Goal: Complete application form

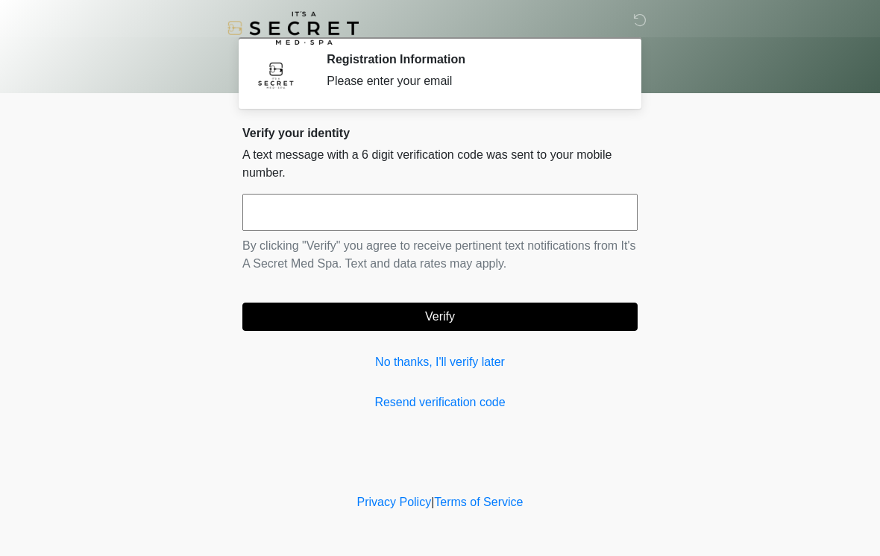
click at [541, 222] on input "text" at bounding box center [439, 212] width 395 height 37
type input "******"
click at [544, 319] on button "Verify" at bounding box center [439, 317] width 395 height 28
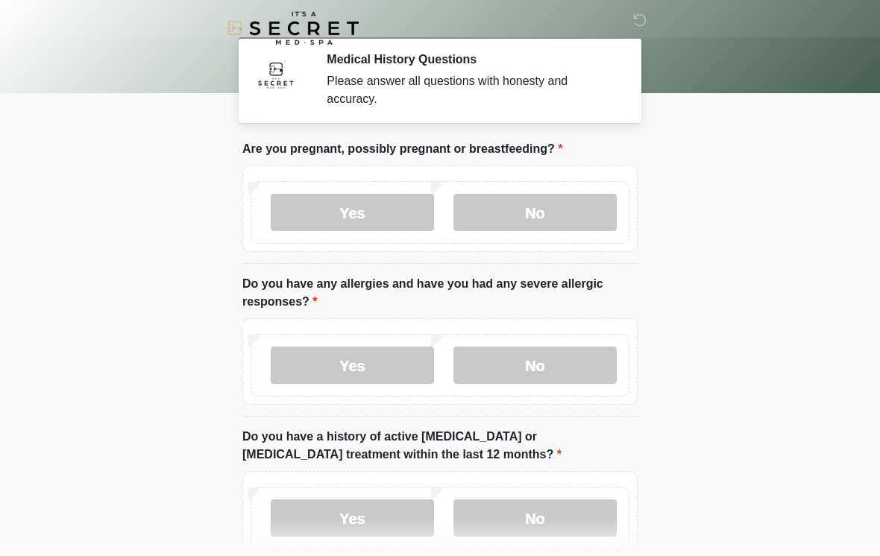
click at [542, 201] on label "No" at bounding box center [534, 212] width 163 height 37
click at [546, 364] on label "No" at bounding box center [534, 365] width 163 height 37
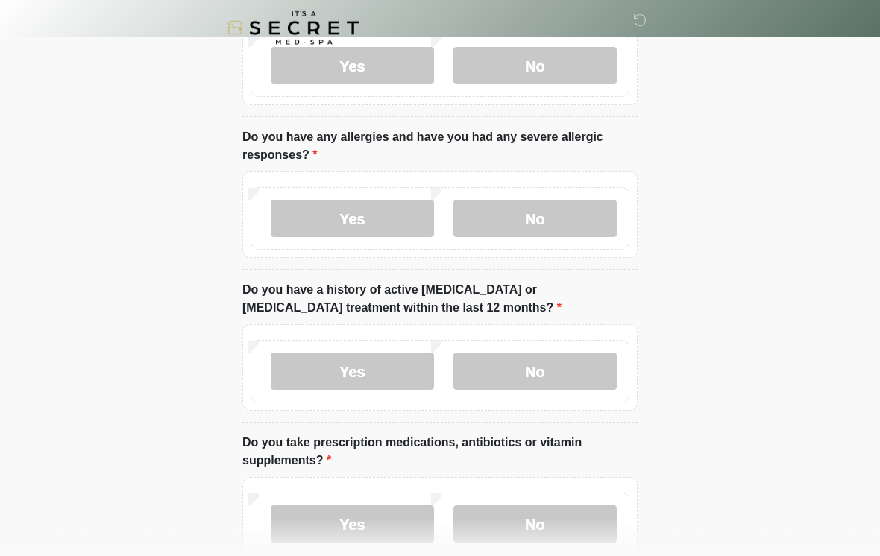
click at [555, 366] on label "No" at bounding box center [534, 371] width 163 height 37
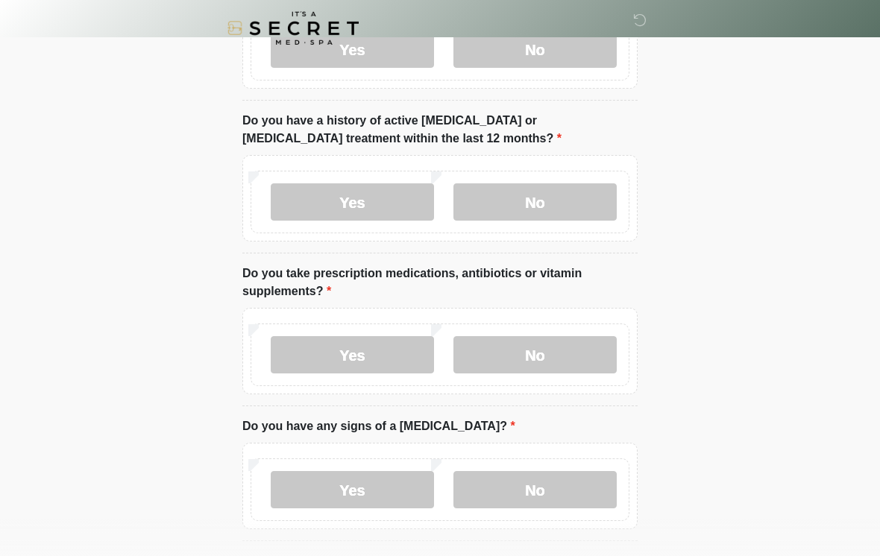
scroll to position [318, 0]
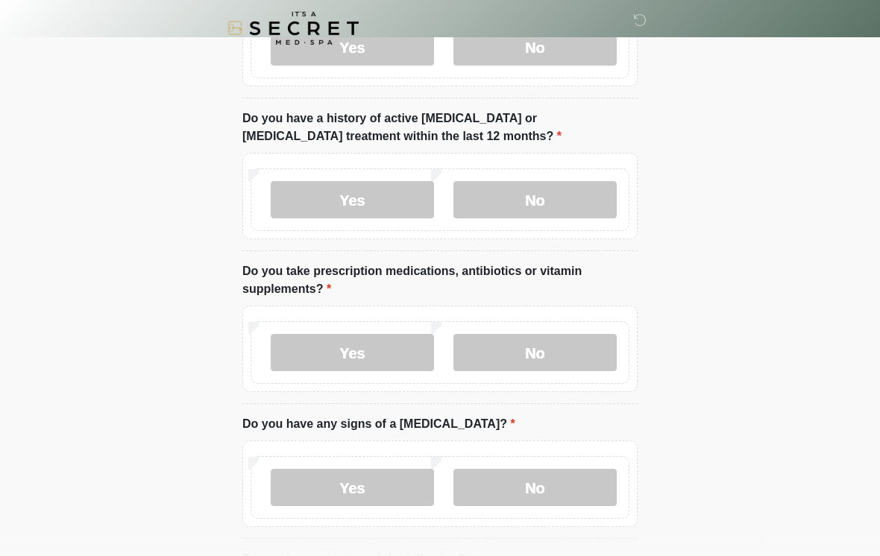
click at [389, 344] on label "Yes" at bounding box center [352, 352] width 163 height 37
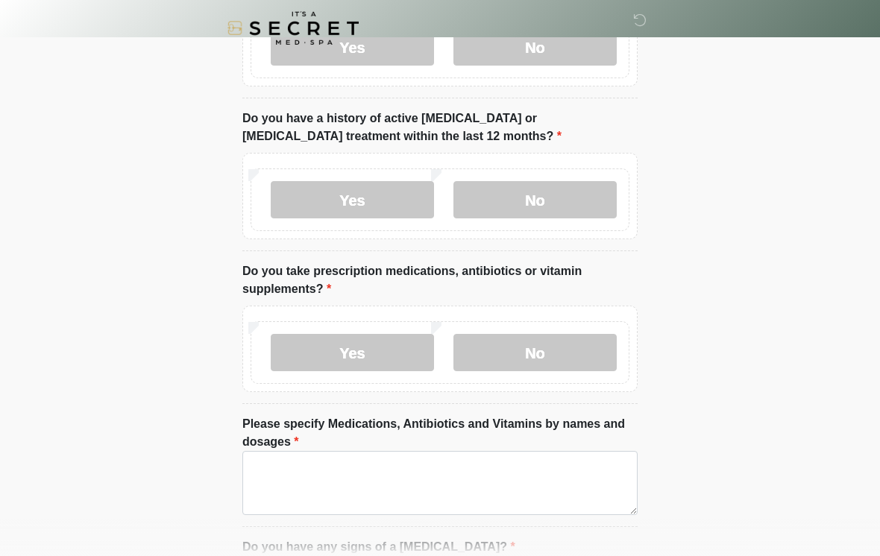
click at [543, 369] on label "No" at bounding box center [534, 352] width 163 height 37
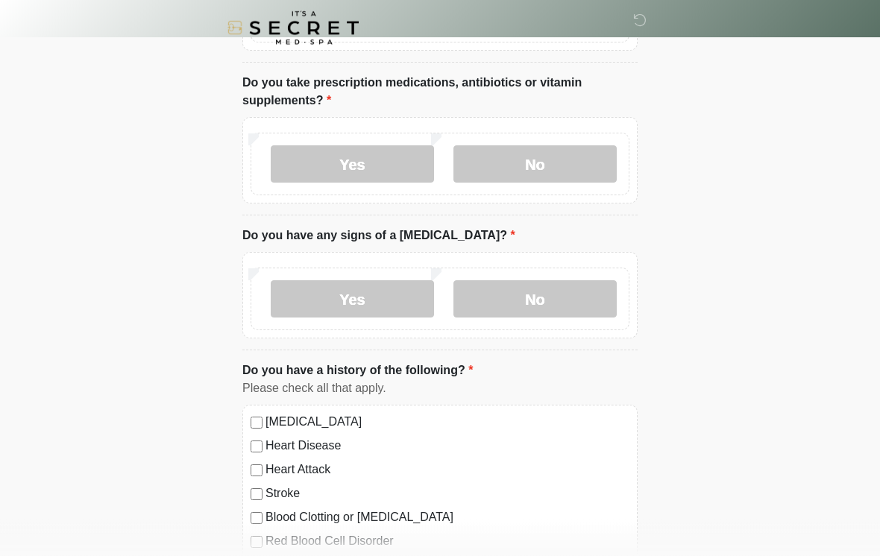
scroll to position [507, 0]
click at [547, 300] on label "No" at bounding box center [534, 298] width 163 height 37
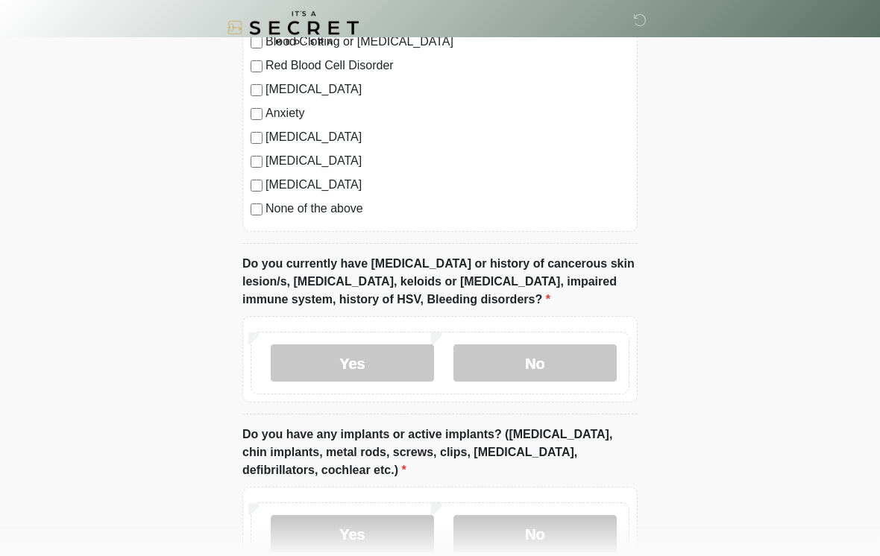
scroll to position [1007, 0]
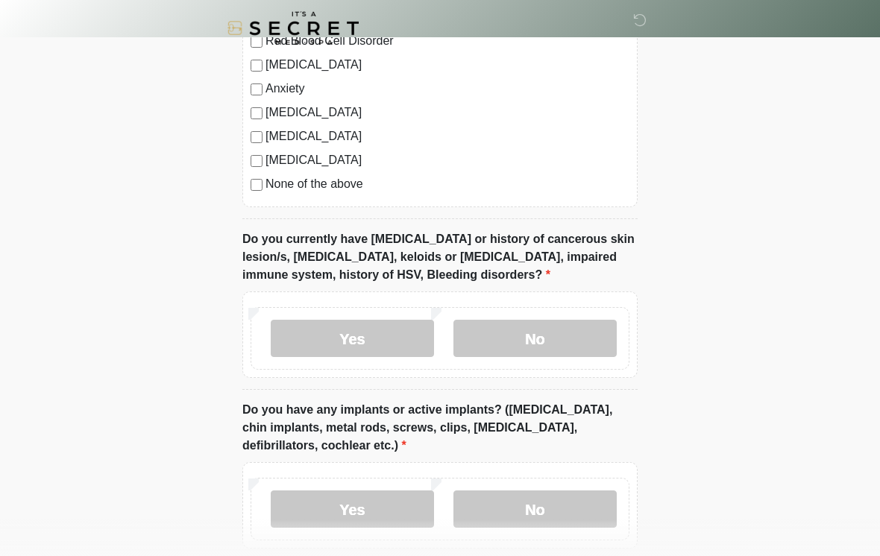
click at [534, 347] on label "No" at bounding box center [534, 338] width 163 height 37
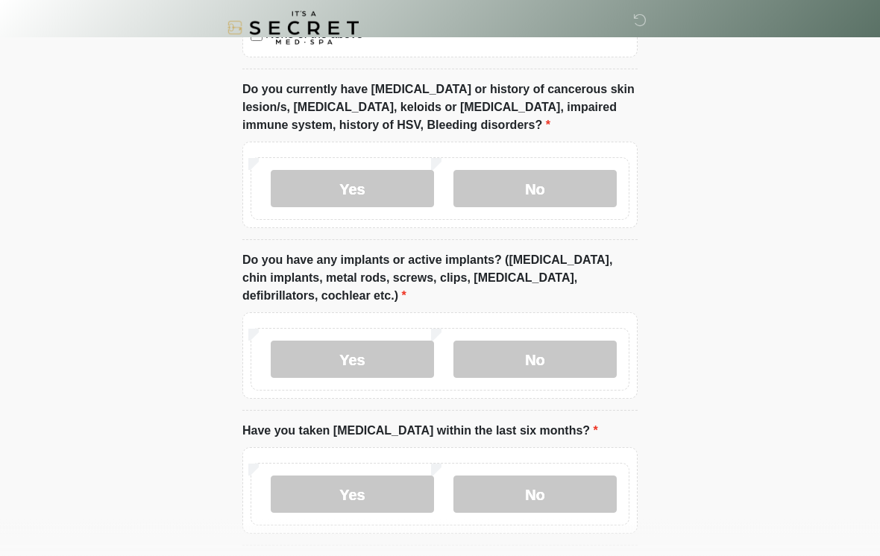
scroll to position [1157, 0]
click at [522, 354] on label "No" at bounding box center [534, 359] width 163 height 37
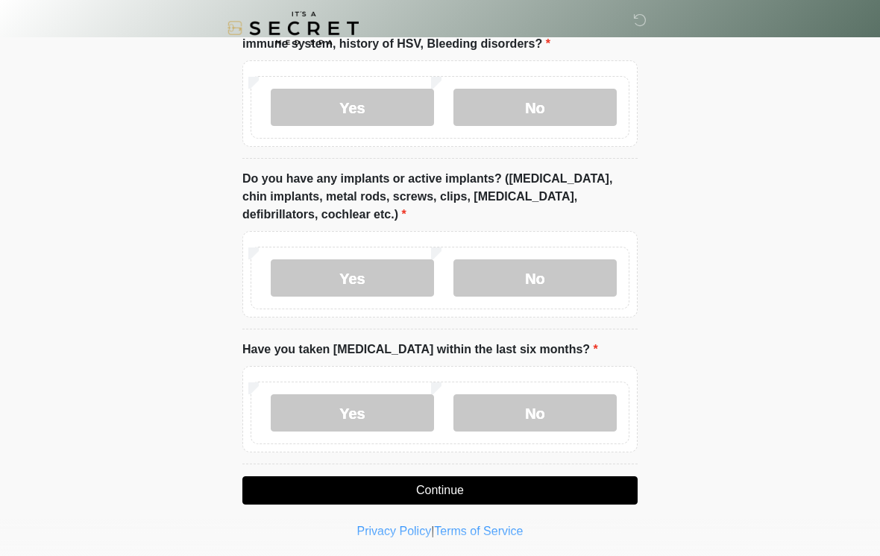
scroll to position [1241, 0]
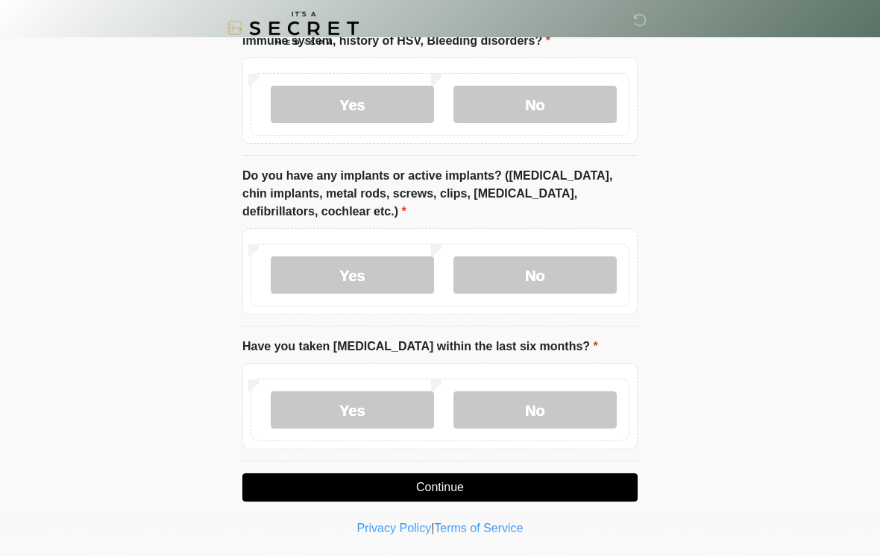
click at [517, 405] on label "No" at bounding box center [534, 409] width 163 height 37
click at [448, 482] on button "Continue" at bounding box center [439, 487] width 395 height 28
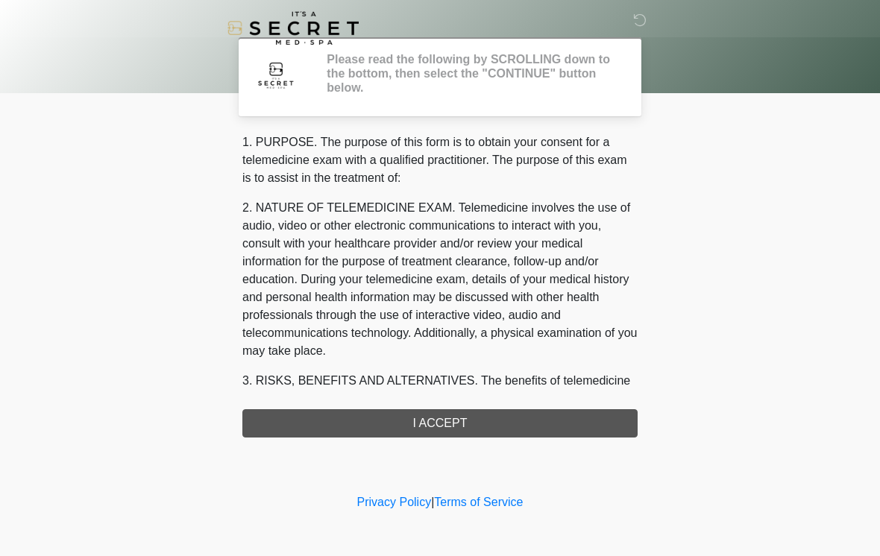
scroll to position [0, 0]
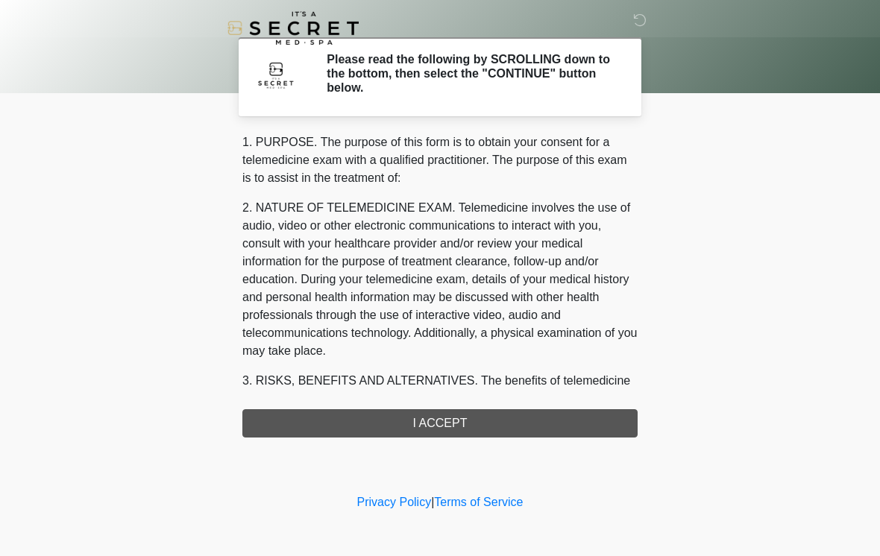
click at [582, 429] on div "1. PURPOSE. The purpose of this form is to obtain your consent for a telemedici…" at bounding box center [439, 285] width 395 height 304
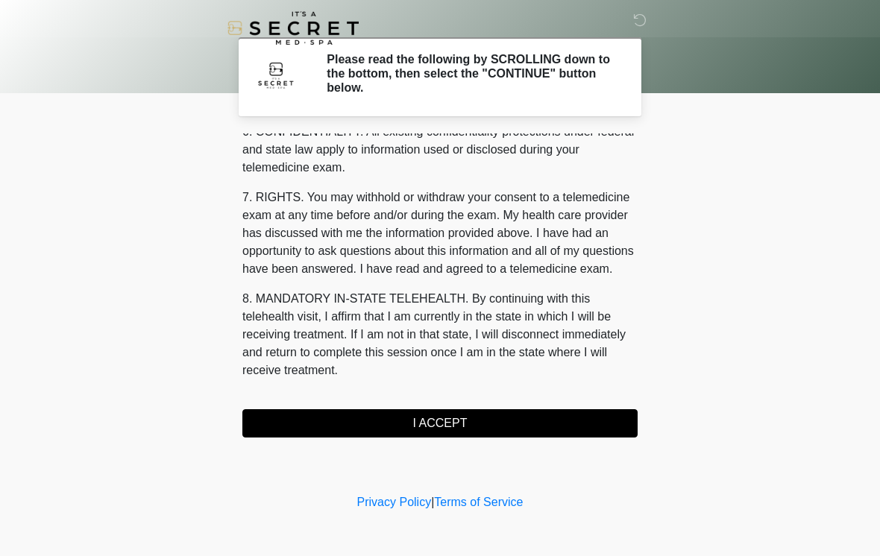
scroll to position [607, 0]
click at [444, 419] on button "I ACCEPT" at bounding box center [439, 423] width 395 height 28
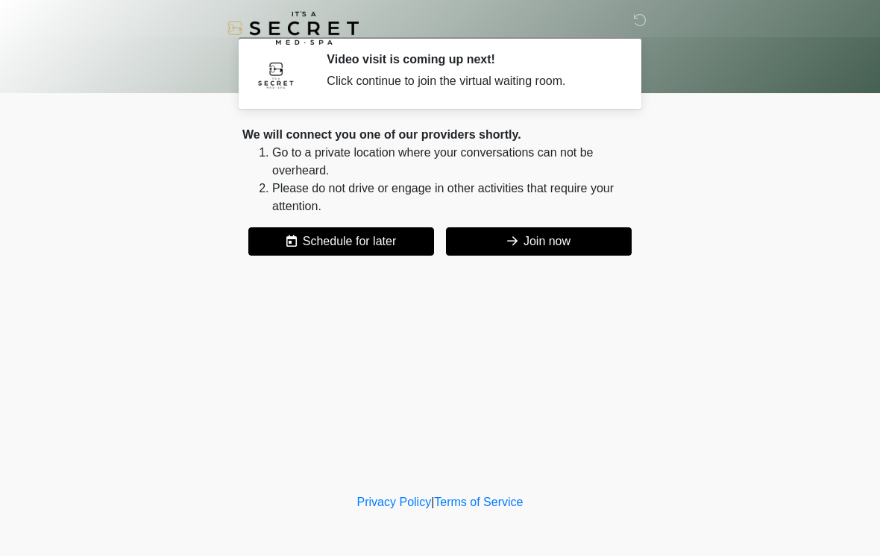
click at [546, 240] on button "Join now" at bounding box center [539, 241] width 186 height 28
